Goal: Task Accomplishment & Management: Complete application form

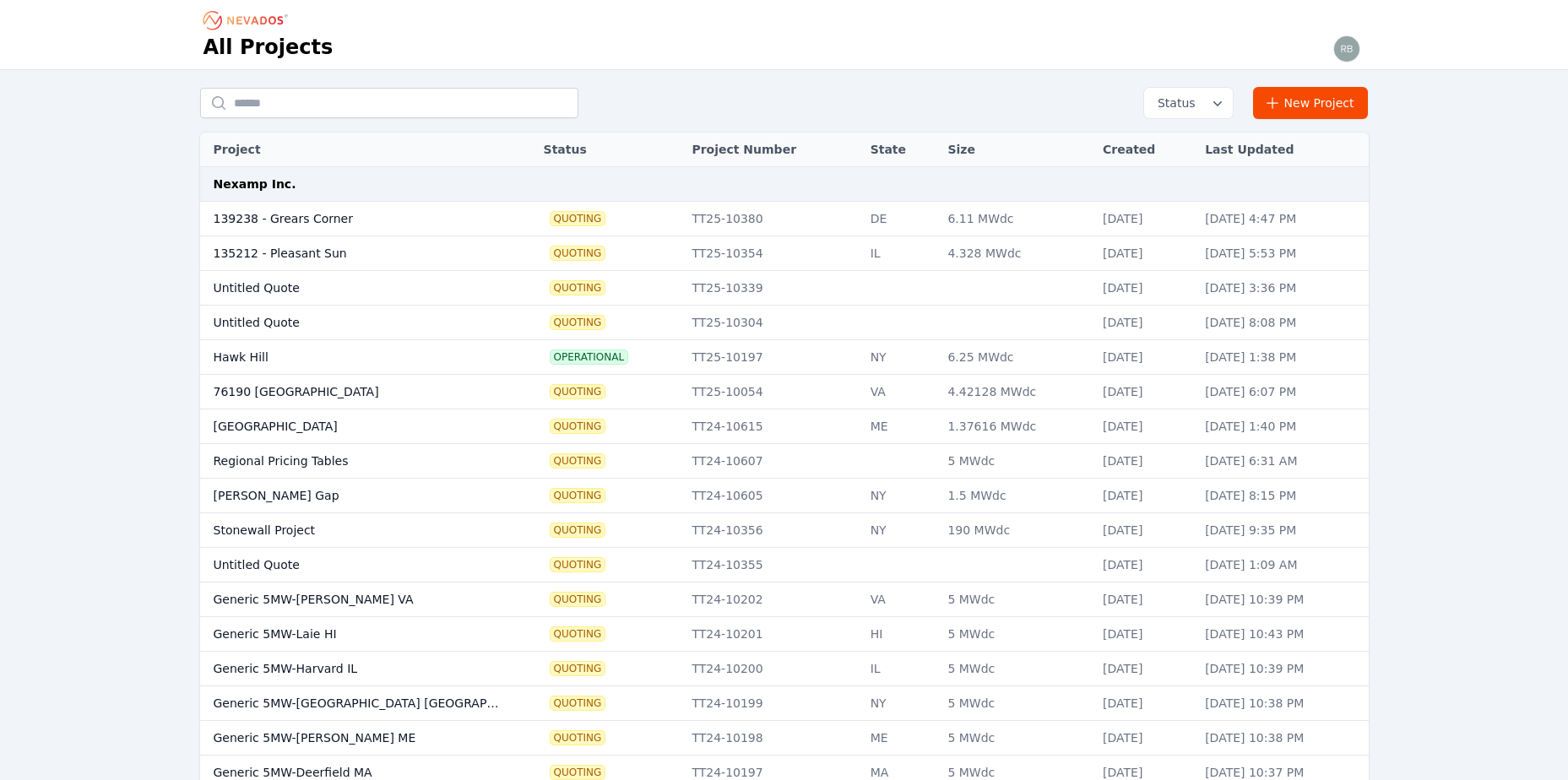
click at [334, 216] on td "139238 - Grears Corner" at bounding box center [355, 219] width 311 height 34
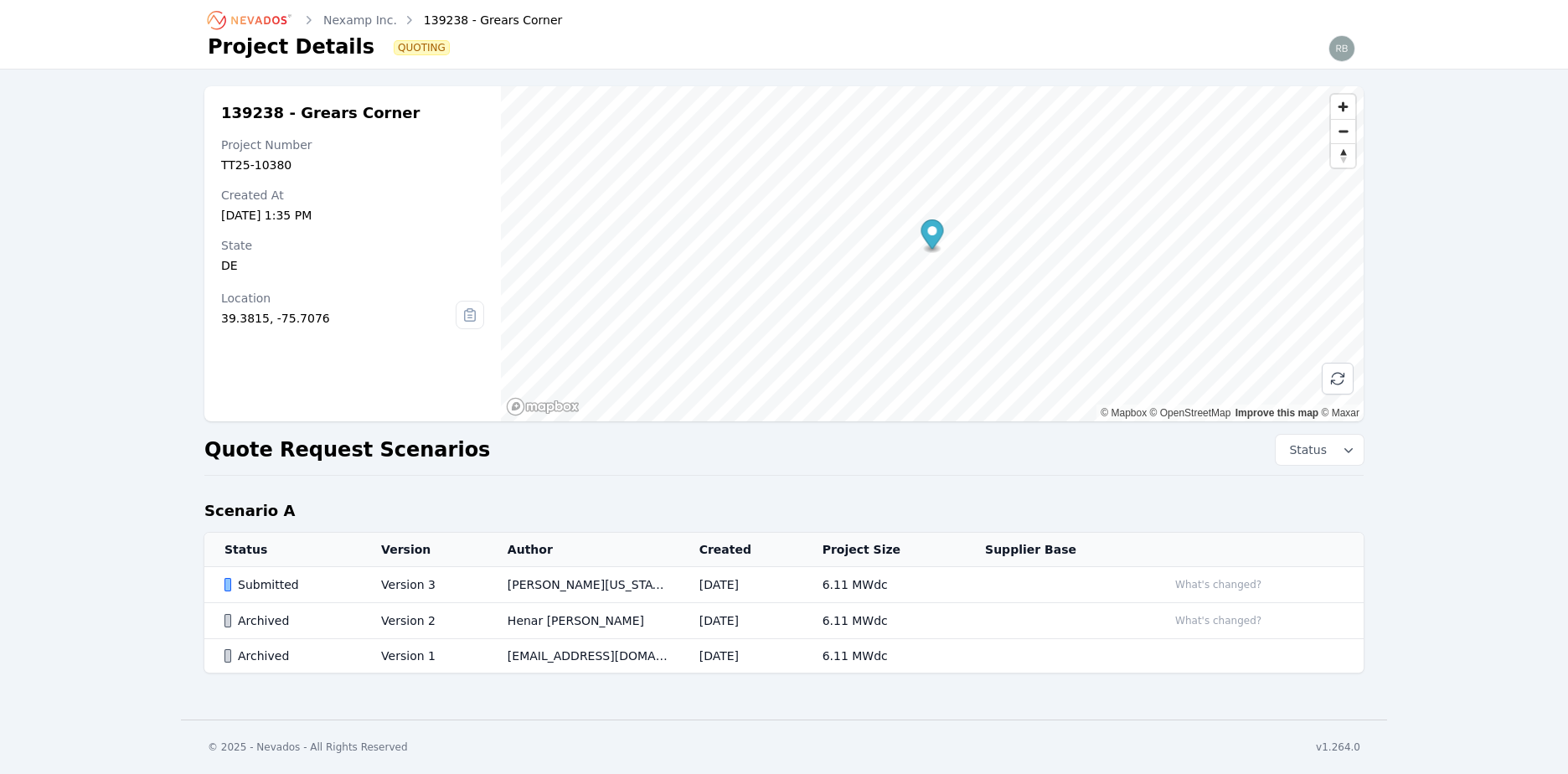
click at [283, 586] on div "Submitted" at bounding box center [288, 584] width 129 height 17
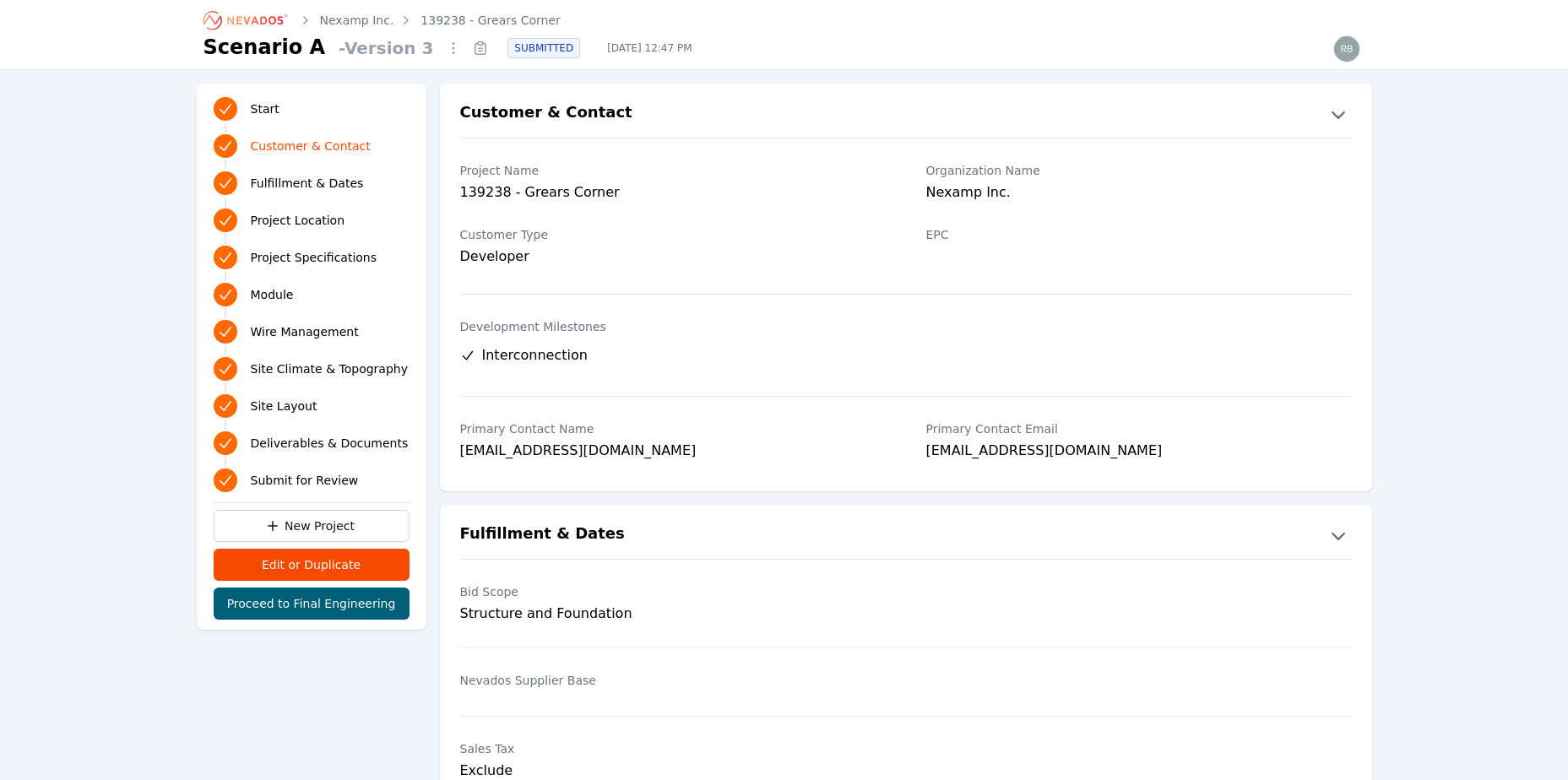
click at [361, 18] on link "Nexamp Inc." at bounding box center [357, 20] width 75 height 17
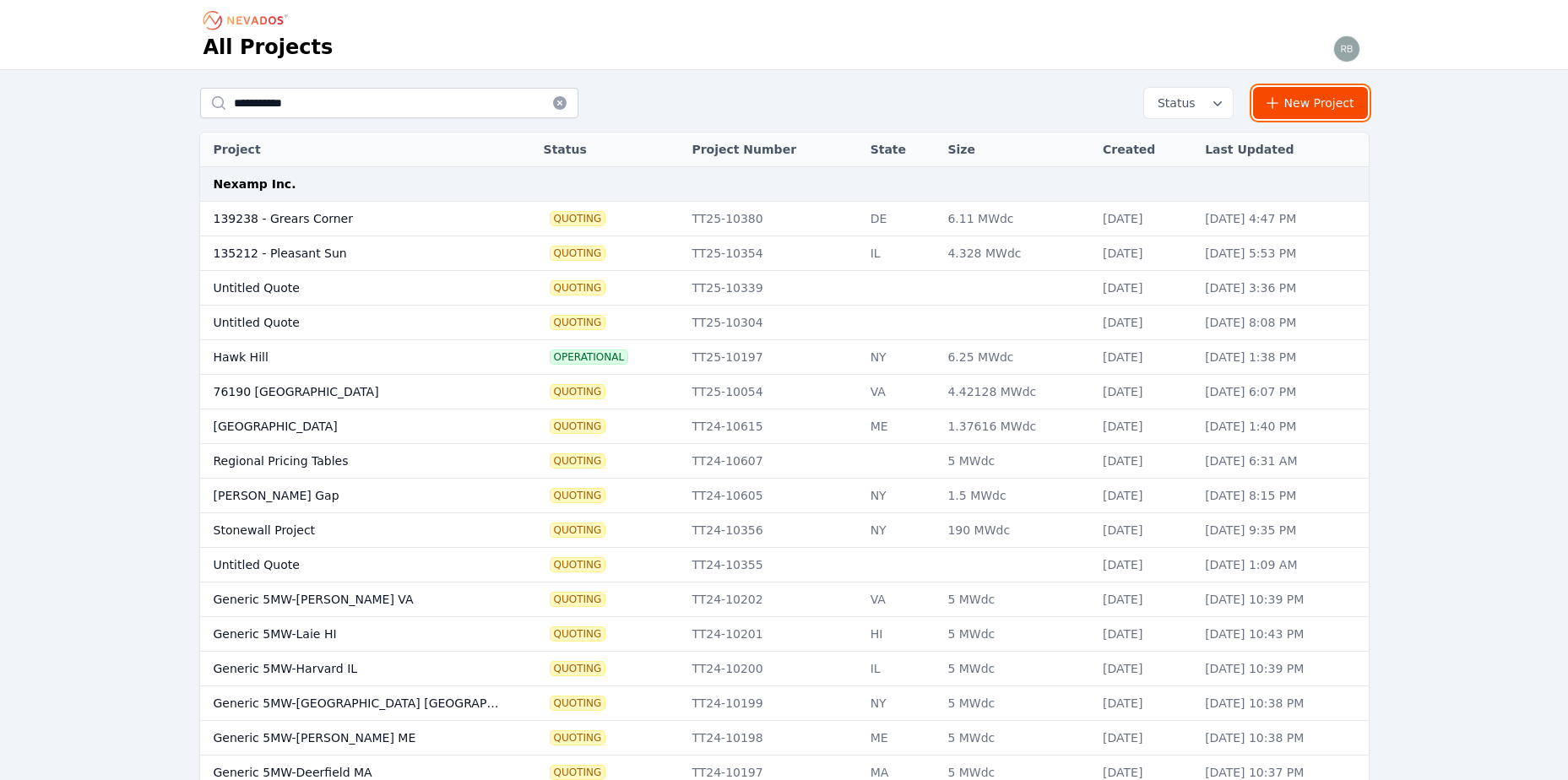
click at [1320, 100] on link "New Project" at bounding box center [1311, 103] width 116 height 32
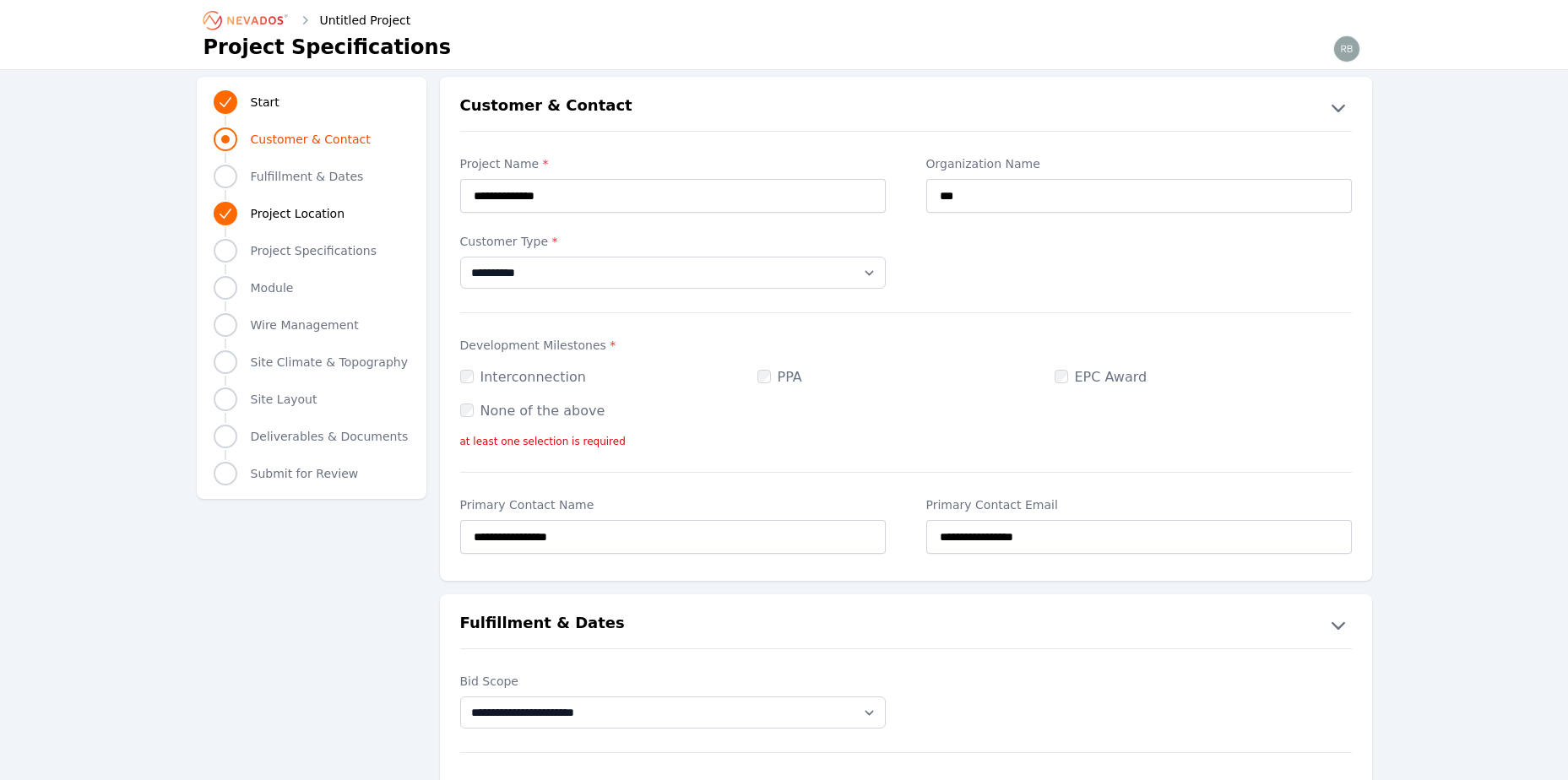
type input "**********"
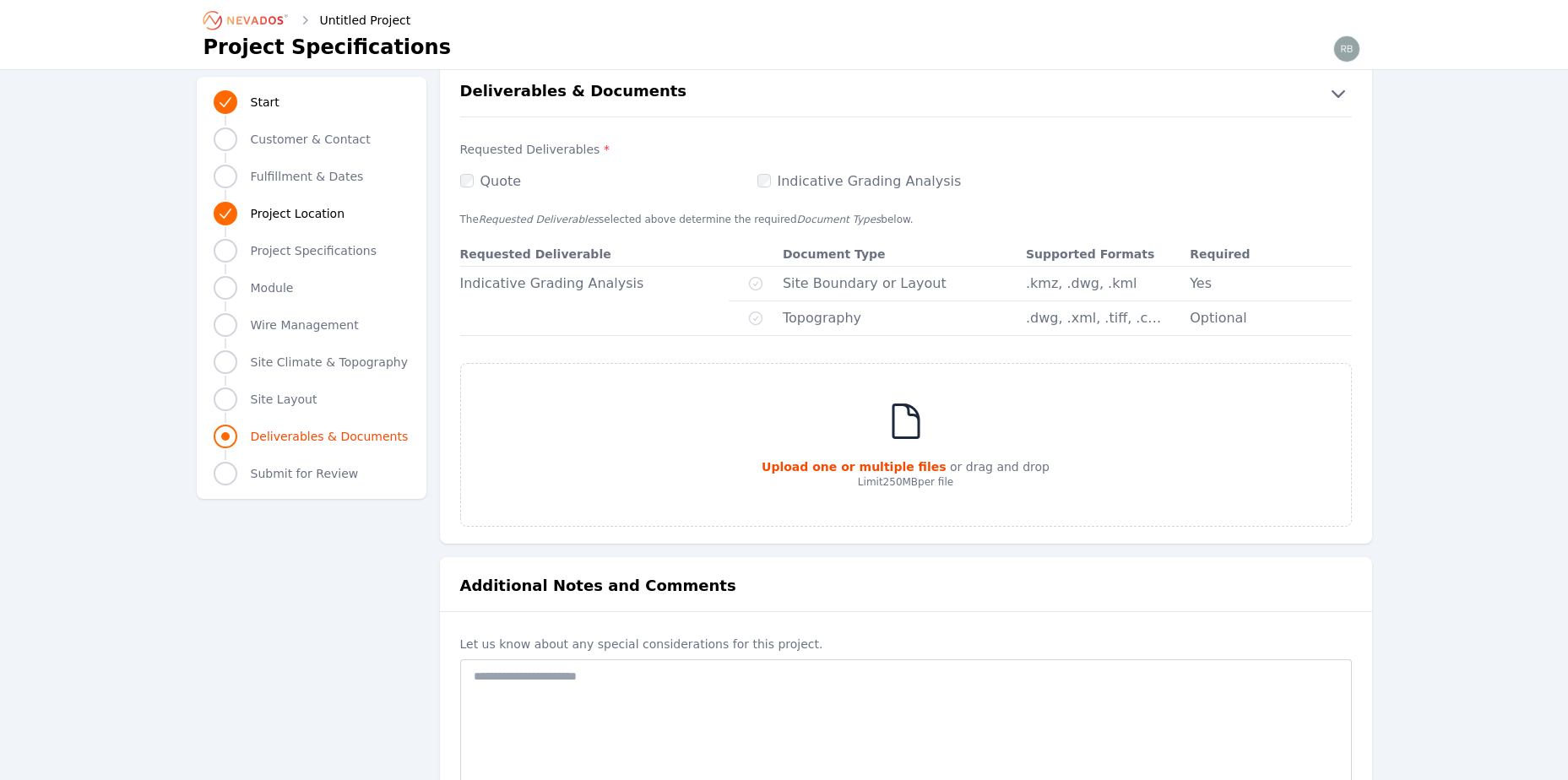
scroll to position [2954, 0]
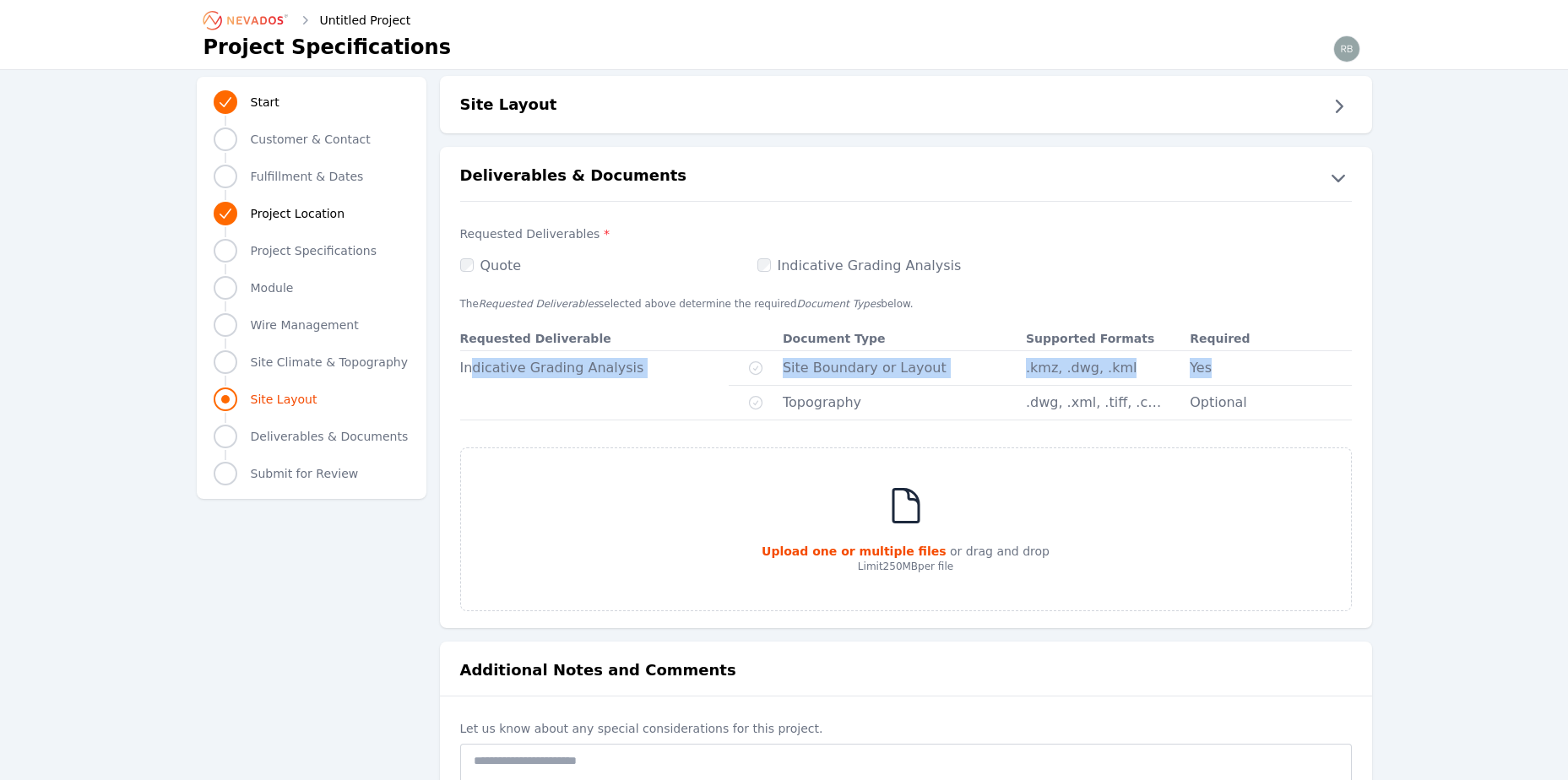
drag, startPoint x: 1264, startPoint y: 344, endPoint x: 468, endPoint y: 363, distance: 796.2
click at [468, 363] on tr "Indicative Grading Analysis Site Boundary or Layout .kmz, .dwg, .kml Yes" at bounding box center [906, 368] width 892 height 34
click at [1371, 352] on div "The Requested Deliverables selected above determine the required Document Types…" at bounding box center [906, 453] width 933 height 318
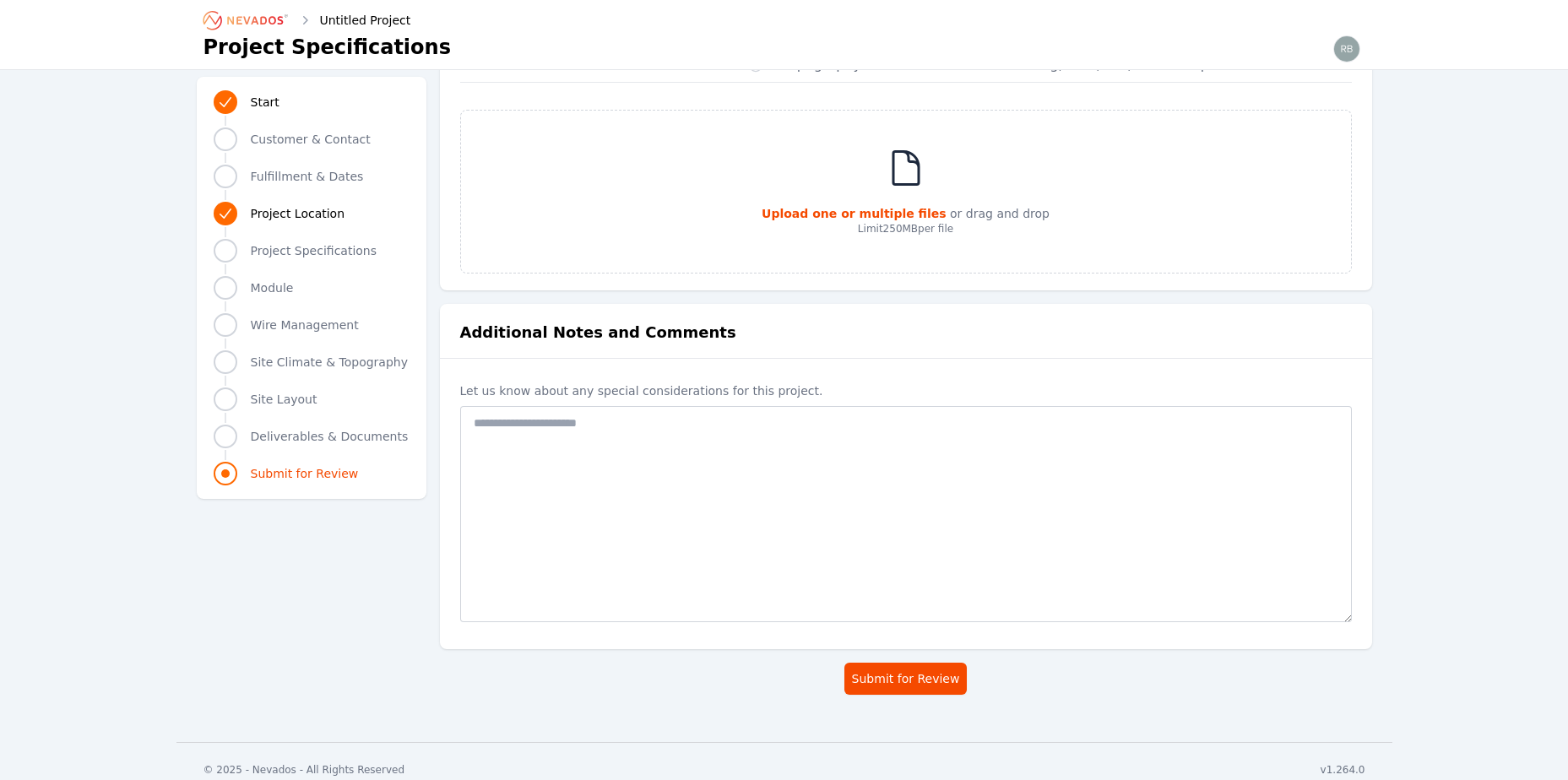
scroll to position [3295, 0]
click at [264, 17] on icon "Breadcrumb" at bounding box center [255, 20] width 56 height 8
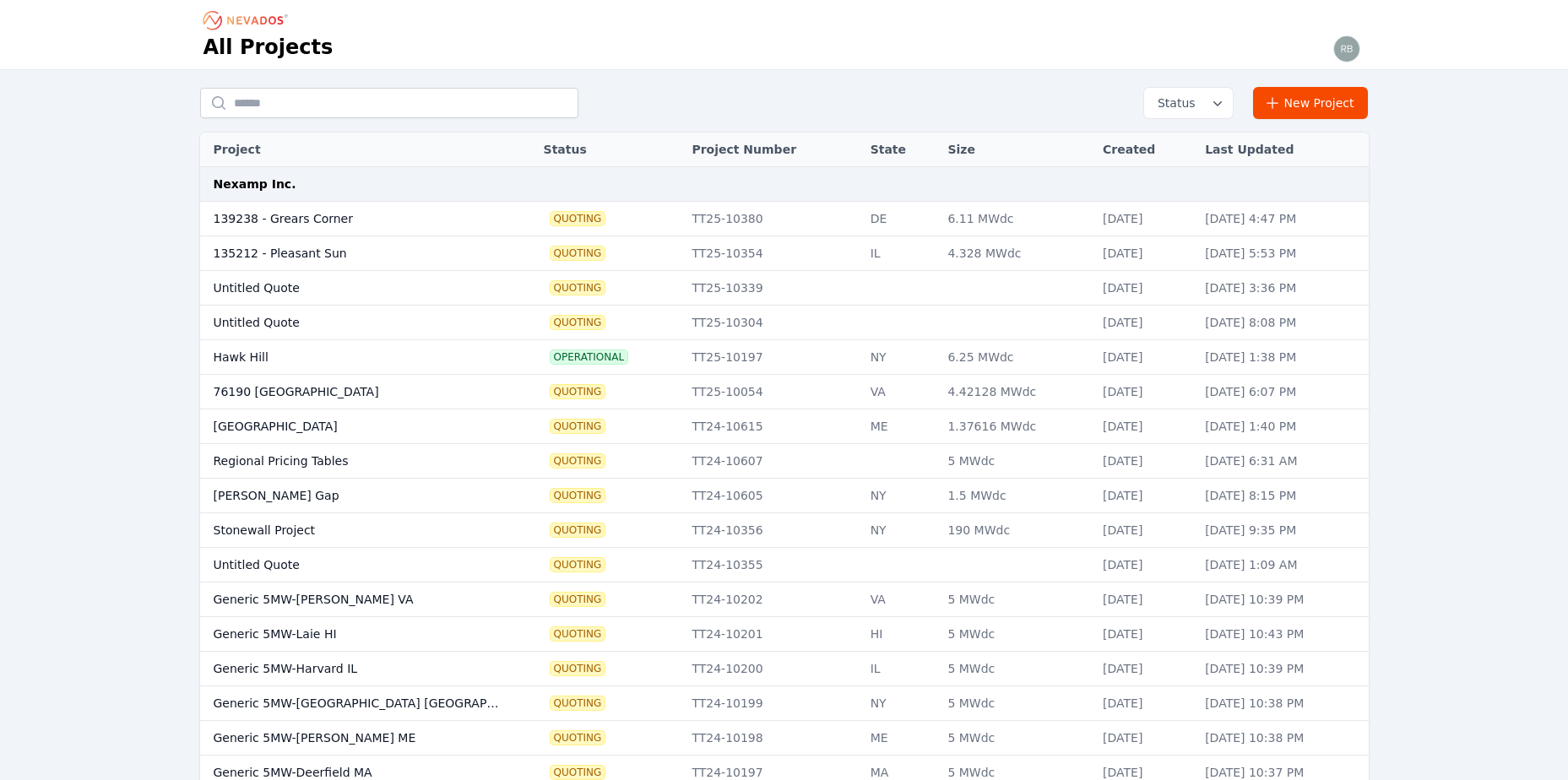
click at [101, 304] on div "Status New Project Project Status Project Number State Size Created Last Update…" at bounding box center [784, 534] width 1568 height 929
